Goal: Task Accomplishment & Management: Manage account settings

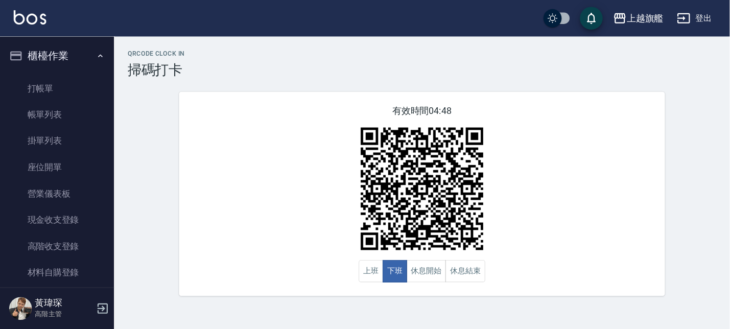
scroll to position [123, 0]
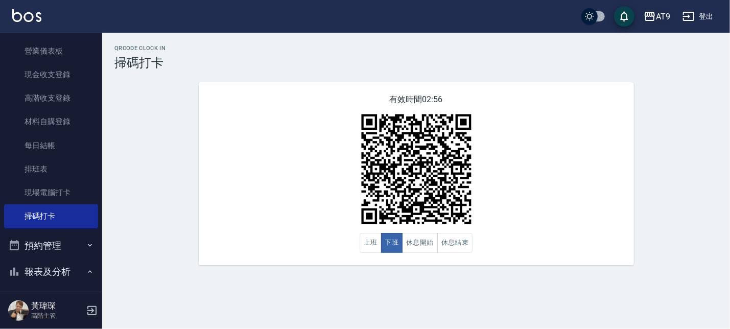
click at [653, 21] on icon "button" at bounding box center [650, 16] width 12 height 12
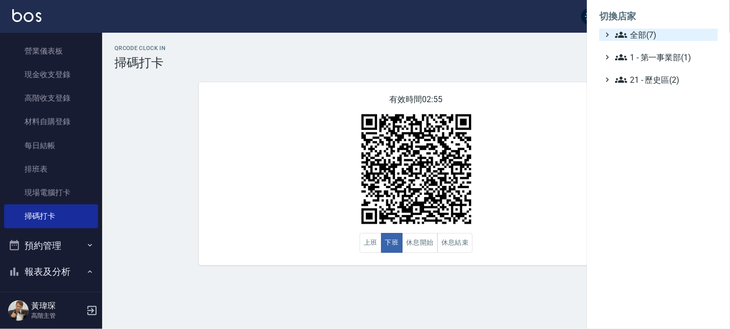
click at [650, 40] on span "全部(7)" at bounding box center [664, 35] width 99 height 12
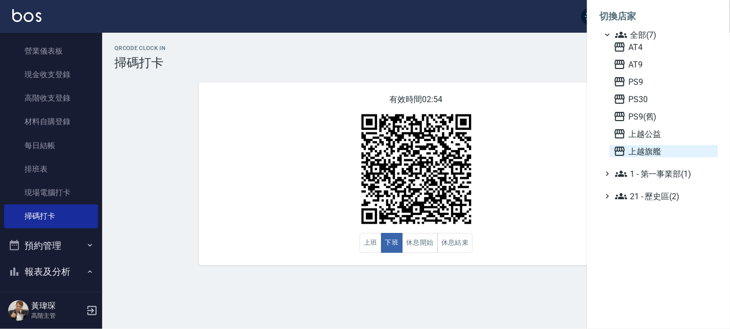
click at [653, 153] on span "上越旗艦" at bounding box center [663, 151] width 100 height 12
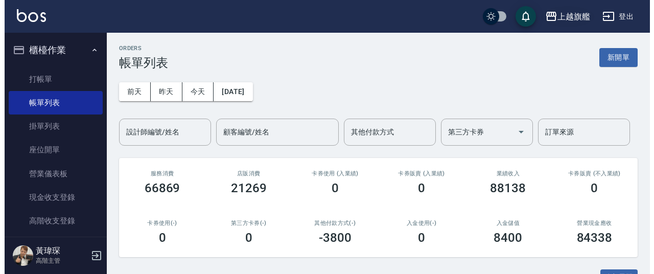
scroll to position [268, 0]
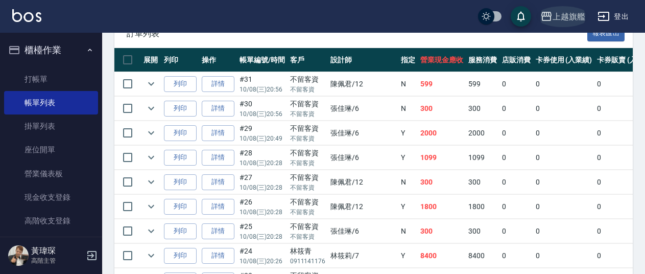
click at [563, 19] on div "上越旗艦" at bounding box center [569, 16] width 33 height 13
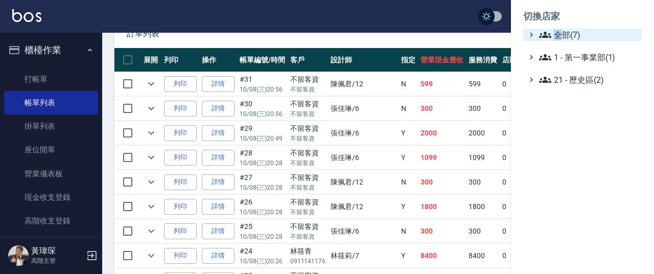
drag, startPoint x: 559, startPoint y: 35, endPoint x: 564, endPoint y: 40, distance: 7.6
click at [561, 35] on span "全部(7)" at bounding box center [588, 35] width 99 height 12
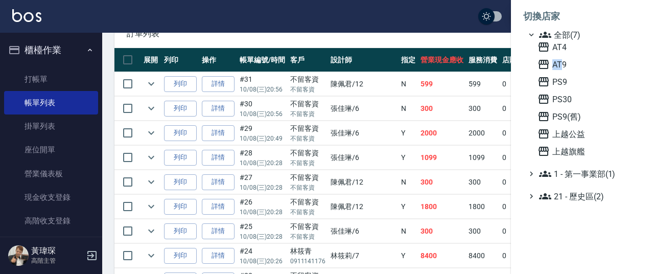
drag, startPoint x: 559, startPoint y: 61, endPoint x: 423, endPoint y: 62, distance: 135.4
click at [559, 61] on span "AT9" at bounding box center [587, 64] width 100 height 12
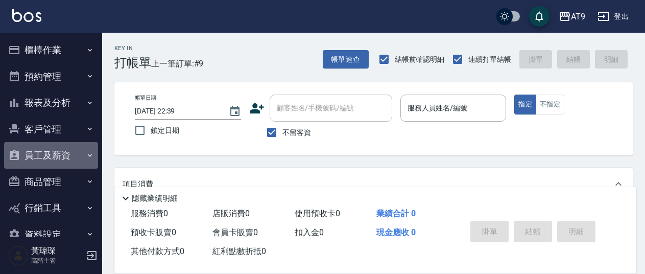
click at [61, 155] on button "員工及薪資" at bounding box center [51, 155] width 94 height 27
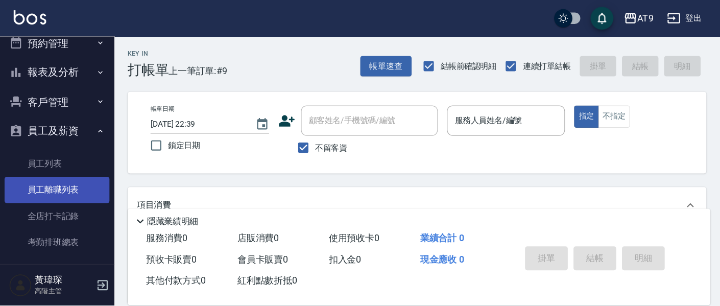
scroll to position [58, 0]
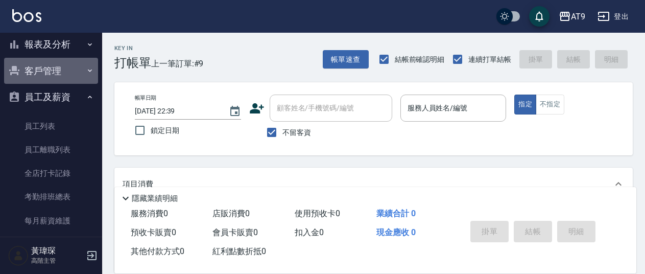
click at [63, 75] on button "客戶管理" at bounding box center [51, 71] width 94 height 27
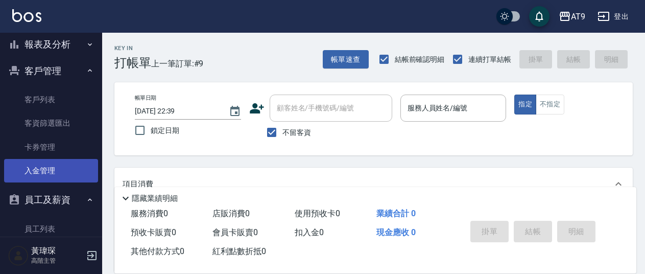
click at [69, 166] on link "入金管理" at bounding box center [51, 170] width 94 height 23
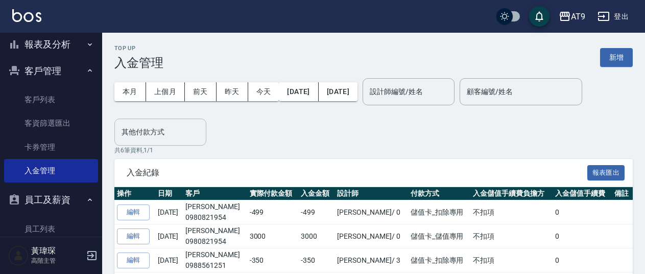
click at [181, 124] on input "其他付款方式" at bounding box center [160, 132] width 83 height 18
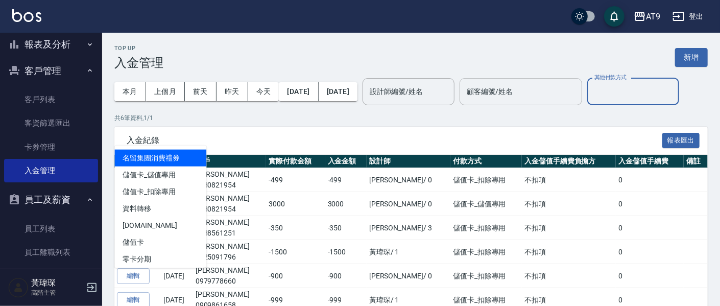
click at [566, 100] on input "顧客編號/姓名" at bounding box center [520, 92] width 113 height 18
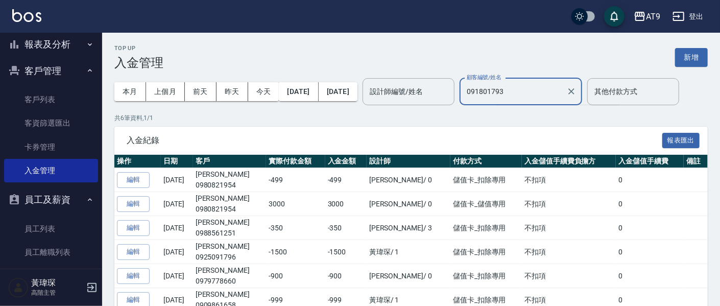
type input "0918017933"
type input "小希/0918017933/"
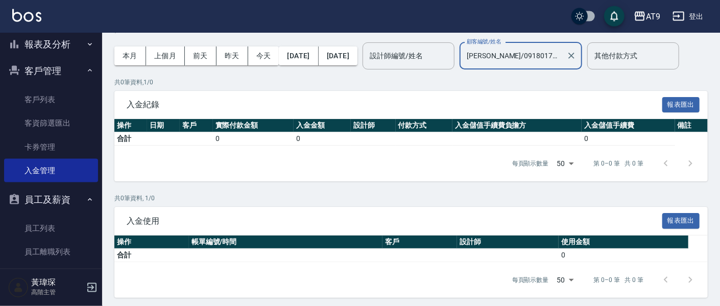
scroll to position [73, 0]
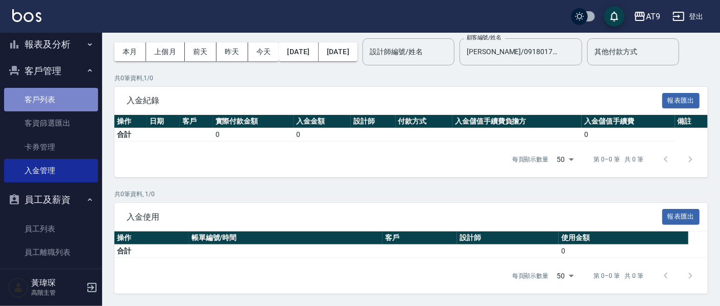
click at [73, 96] on link "客戶列表" at bounding box center [51, 99] width 94 height 23
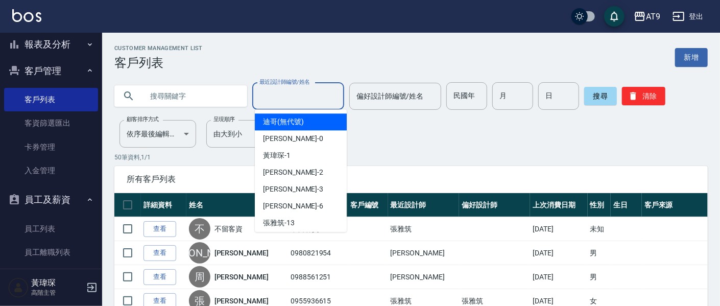
drag, startPoint x: 306, startPoint y: 93, endPoint x: 211, endPoint y: 99, distance: 95.1
click at [257, 102] on input "最近設計師編號/姓名" at bounding box center [298, 96] width 83 height 18
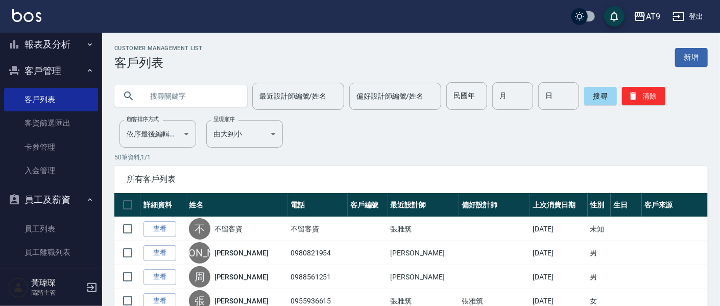
click at [211, 99] on input "text" at bounding box center [191, 96] width 96 height 28
type input "17933"
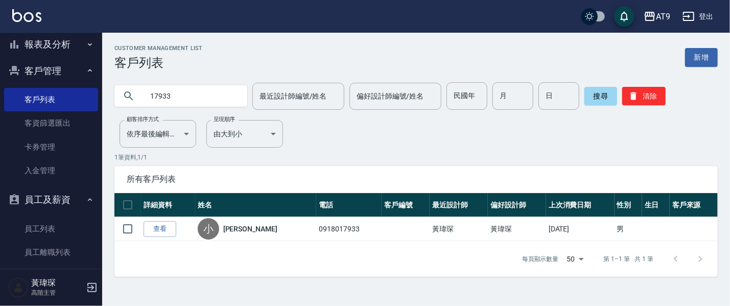
click at [164, 229] on link "查看" at bounding box center [160, 229] width 33 height 16
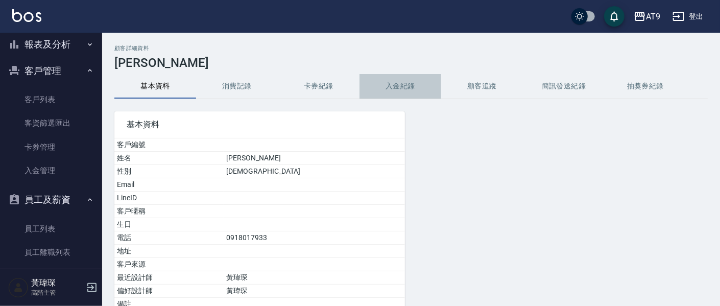
click at [394, 88] on button "入金紀錄" at bounding box center [401, 86] width 82 height 25
